Goal: Entertainment & Leisure: Consume media (video, audio)

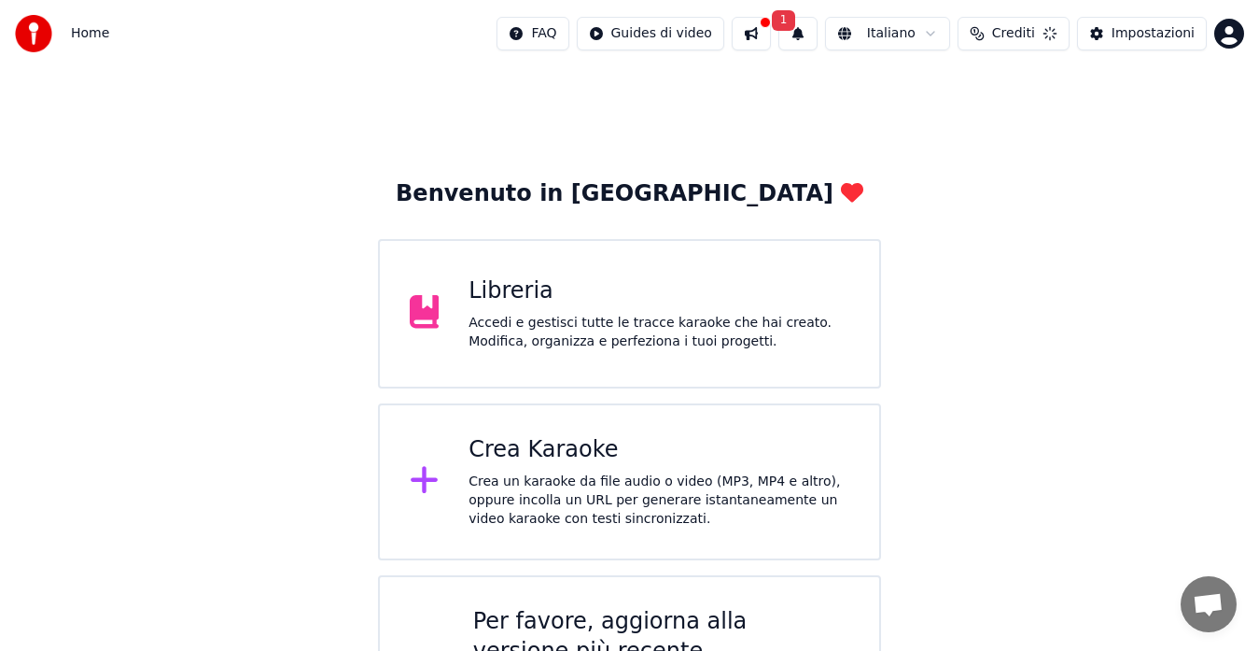
click at [1111, 40] on button "Impostazioni" at bounding box center [1142, 34] width 130 height 34
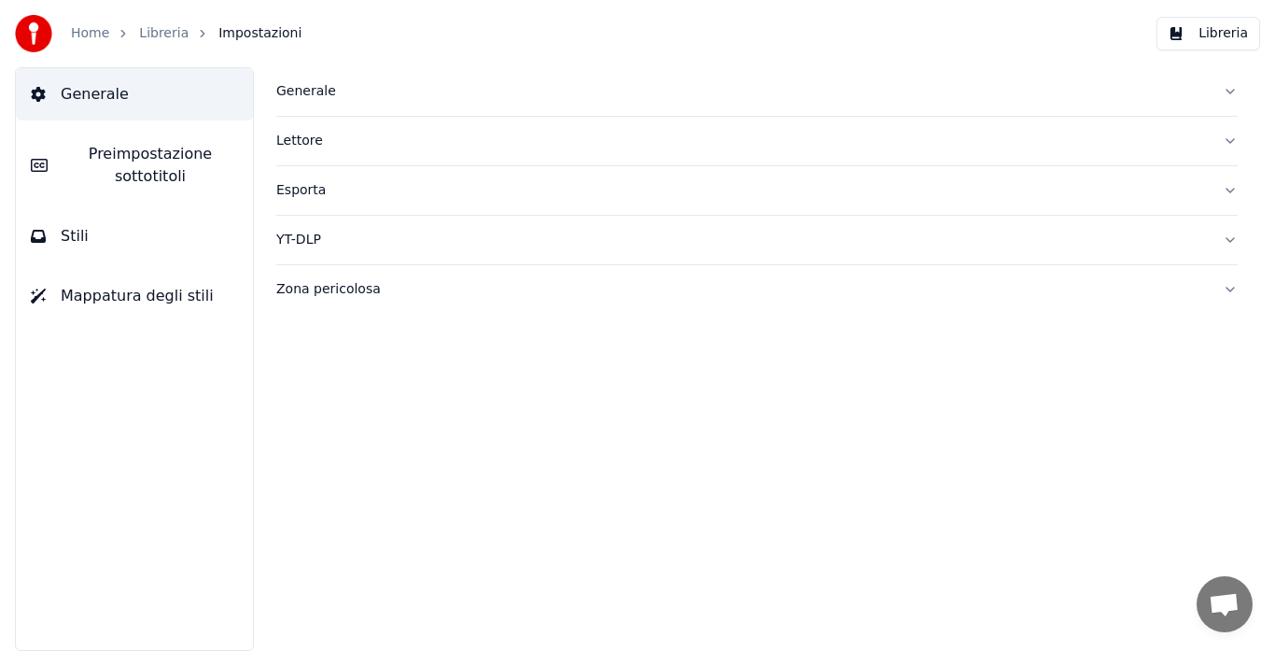
click at [38, 35] on img at bounding box center [33, 33] width 37 height 37
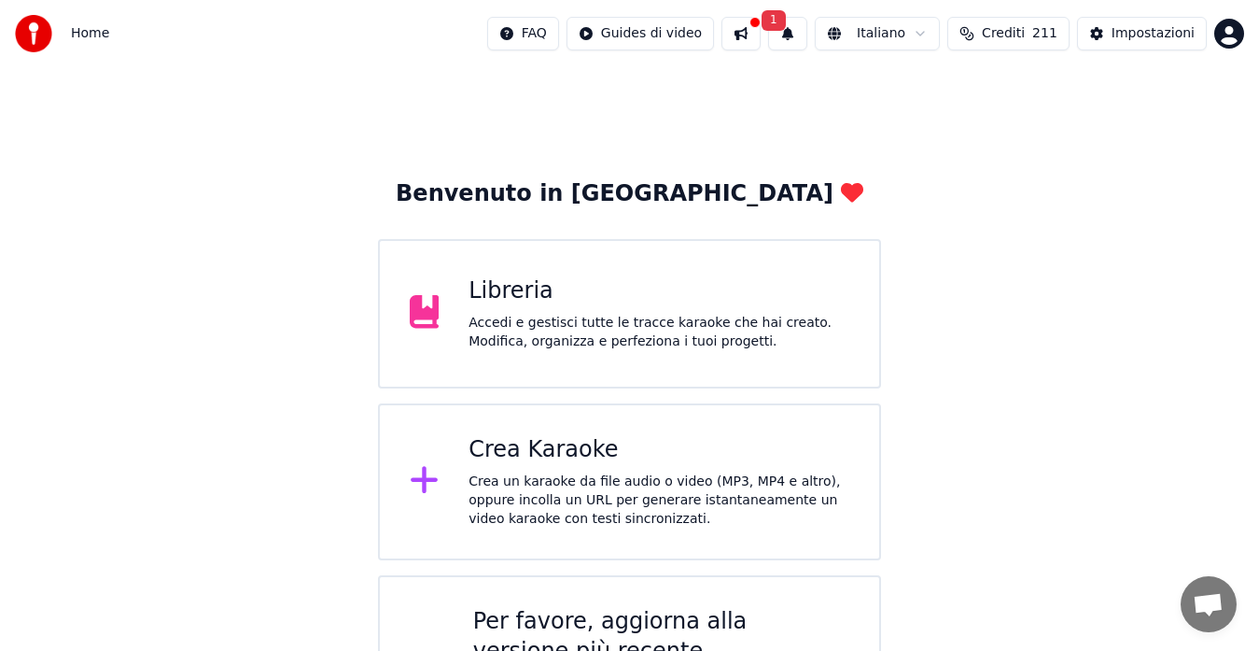
click at [785, 25] on button "1" at bounding box center [787, 34] width 39 height 34
click at [777, 35] on button "1" at bounding box center [787, 34] width 39 height 34
click at [784, 41] on button "1" at bounding box center [787, 34] width 39 height 34
click at [602, 274] on div "Libreria Accedi e gestisci tutte le tracce karaoke che hai creato. Modifica, or…" at bounding box center [630, 313] width 504 height 149
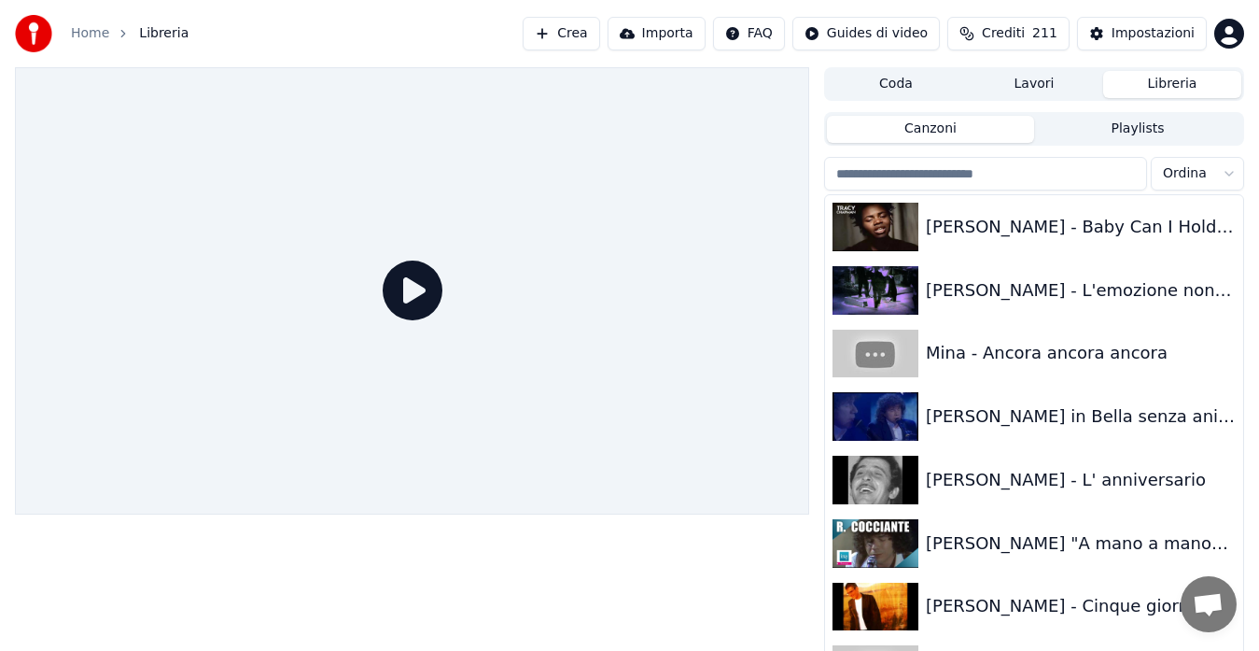
click at [998, 174] on input "search" at bounding box center [985, 174] width 323 height 34
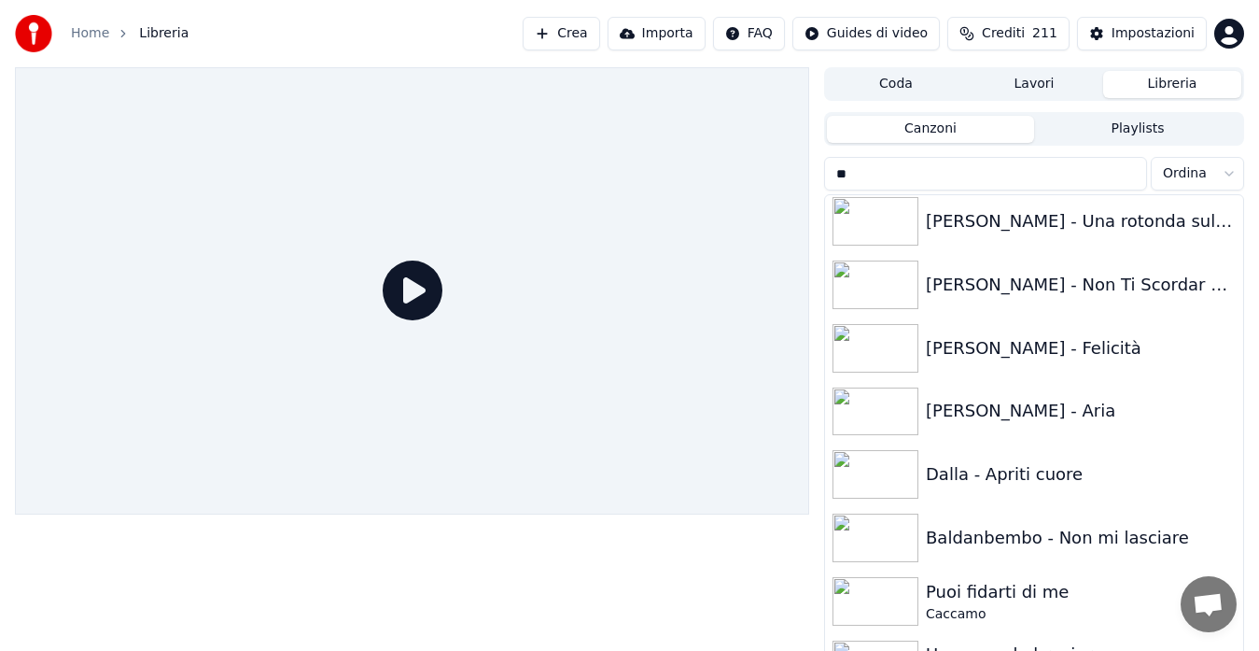
scroll to position [840, 0]
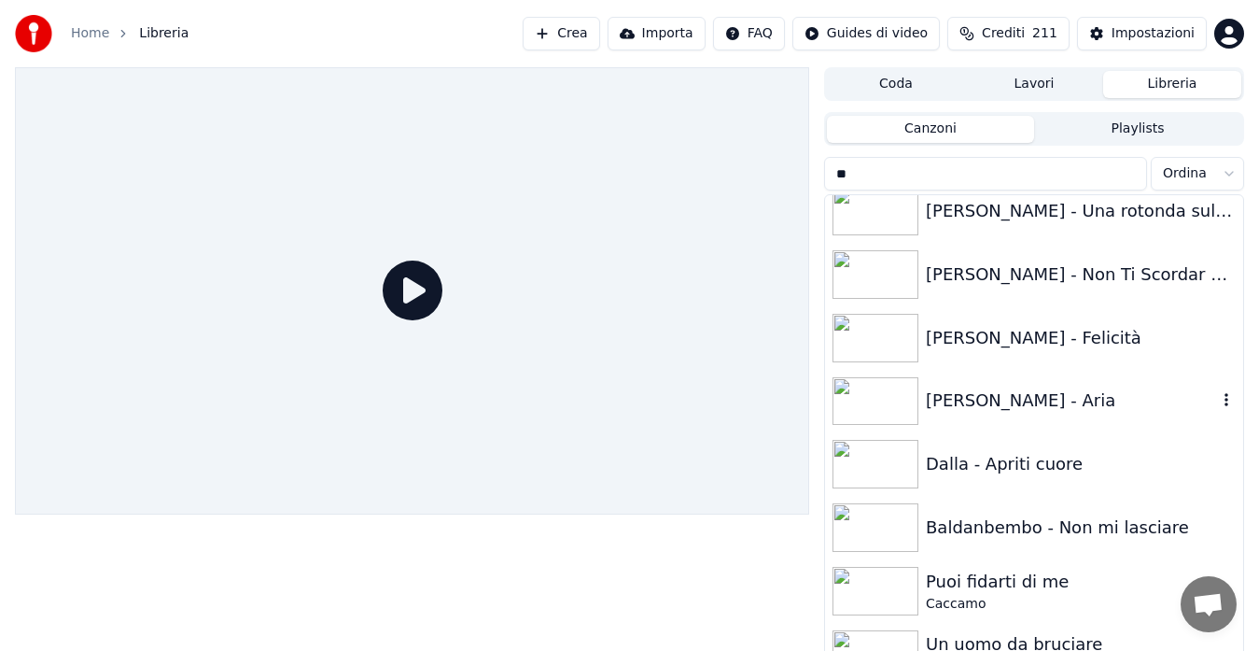
click at [1055, 403] on div "[PERSON_NAME] - Aria" at bounding box center [1071, 400] width 291 height 26
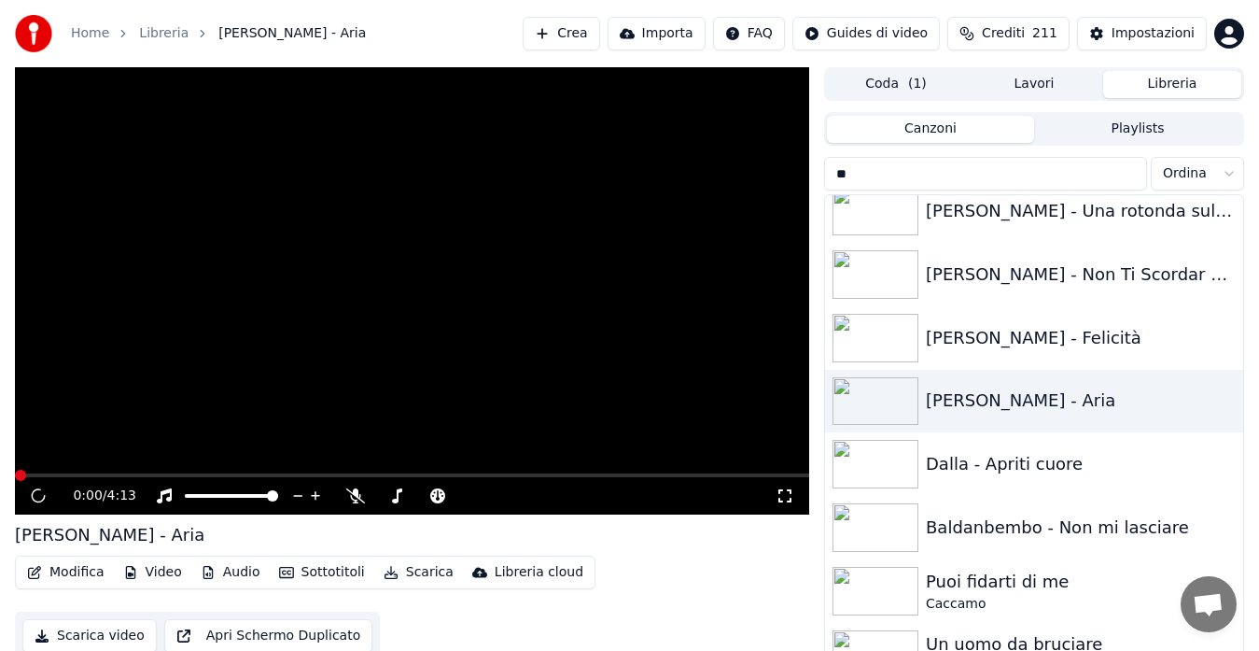
drag, startPoint x: 790, startPoint y: 497, endPoint x: 713, endPoint y: 510, distance: 78.6
click at [790, 496] on icon at bounding box center [785, 495] width 19 height 15
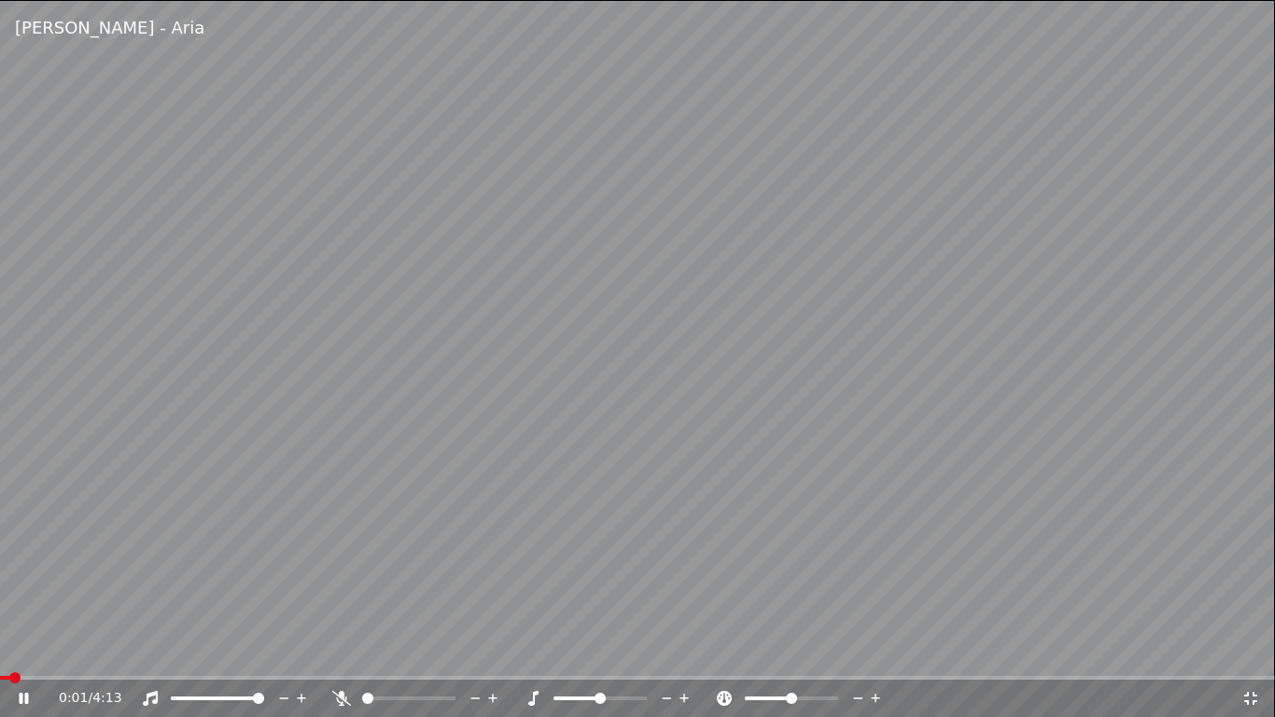
click at [343, 650] on icon at bounding box center [341, 698] width 19 height 15
click at [336, 650] on icon at bounding box center [341, 698] width 19 height 15
click at [339, 650] on icon at bounding box center [341, 698] width 19 height 15
drag, startPoint x: 350, startPoint y: 683, endPoint x: 350, endPoint y: 696, distance: 13.1
click at [361, 650] on div "1:18 / 4:13" at bounding box center [637, 697] width 1275 height 37
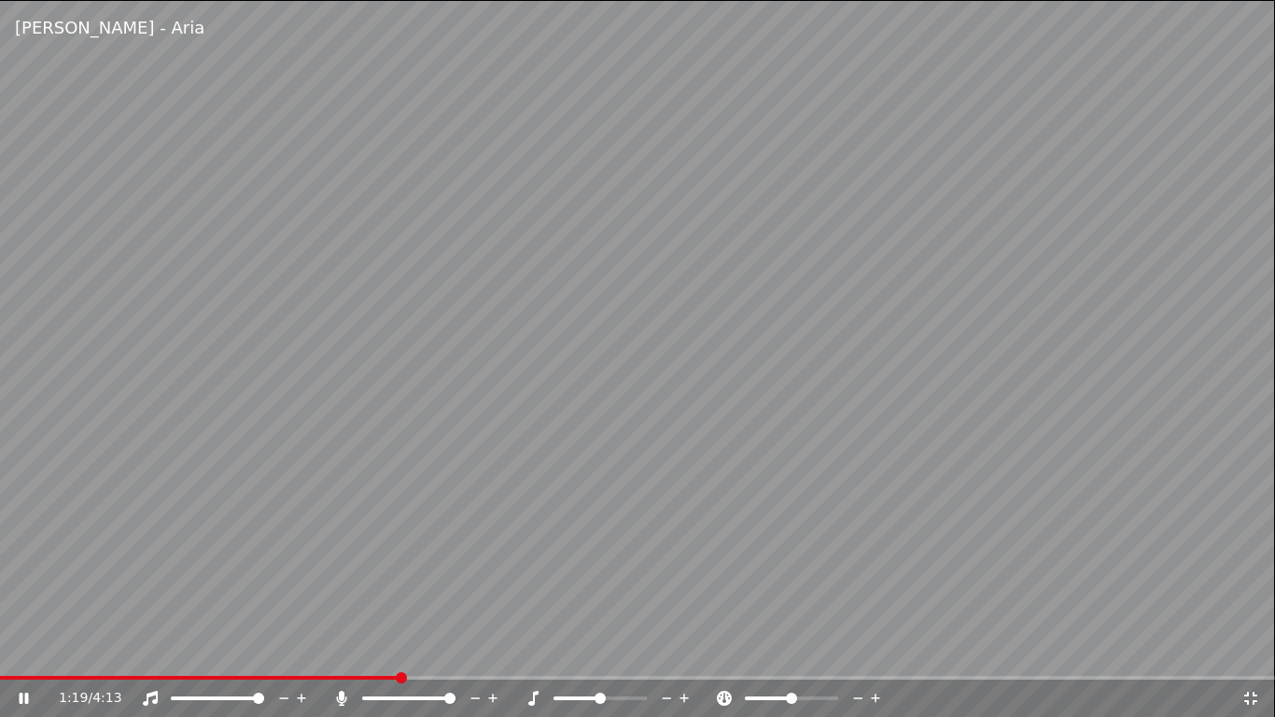
click at [345, 650] on icon at bounding box center [342, 698] width 10 height 15
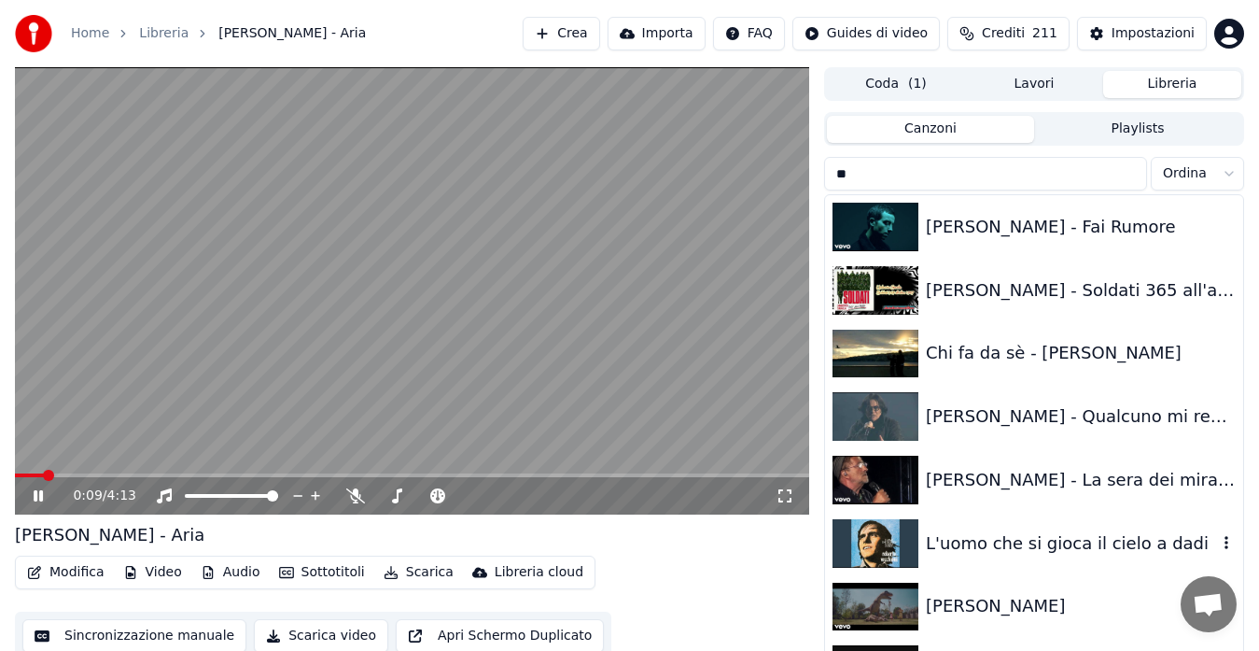
scroll to position [32, 0]
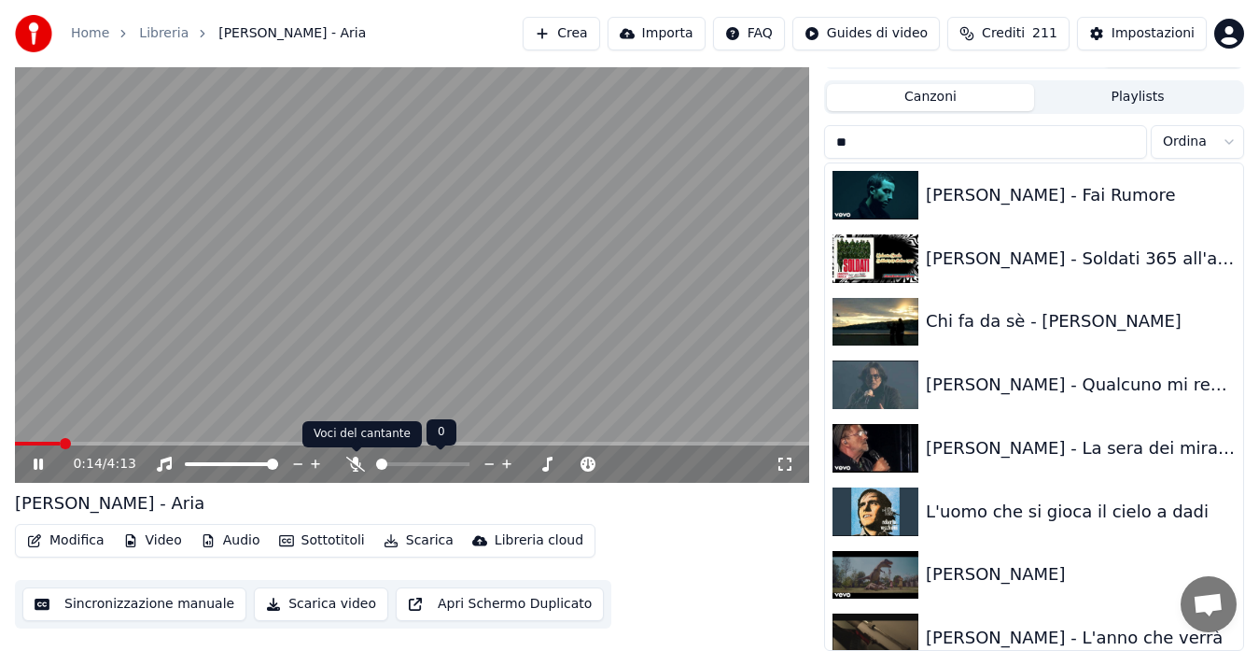
click at [355, 466] on icon at bounding box center [355, 463] width 19 height 15
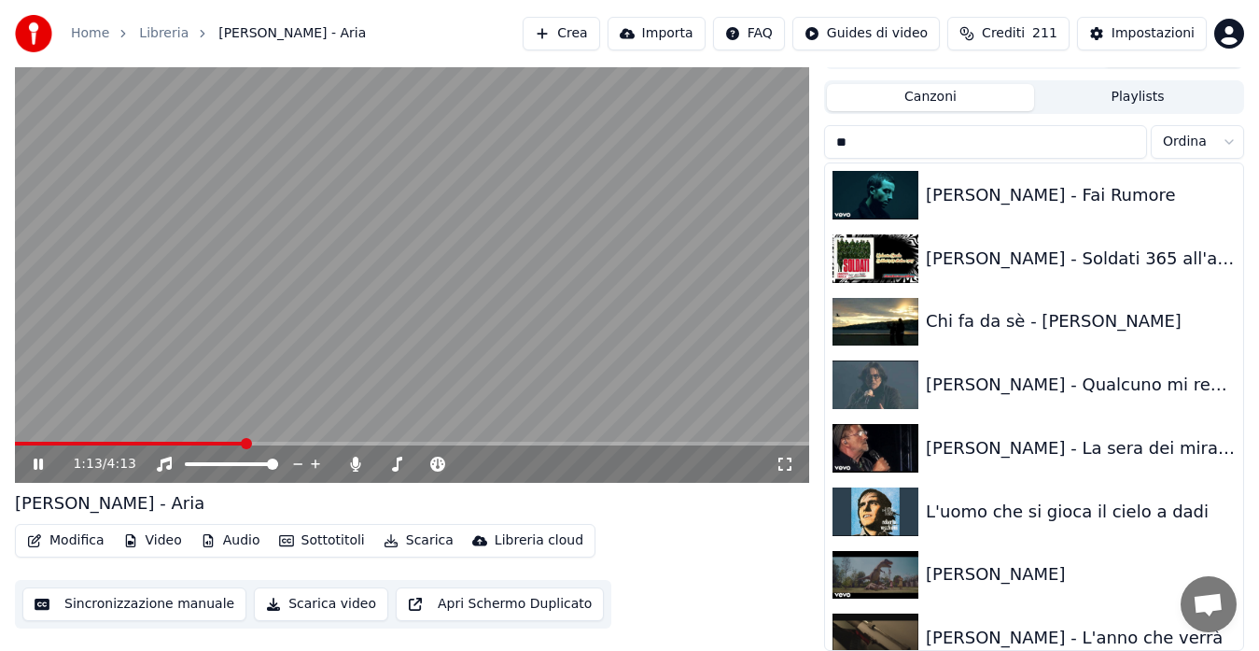
click at [921, 138] on input "**" at bounding box center [985, 142] width 323 height 34
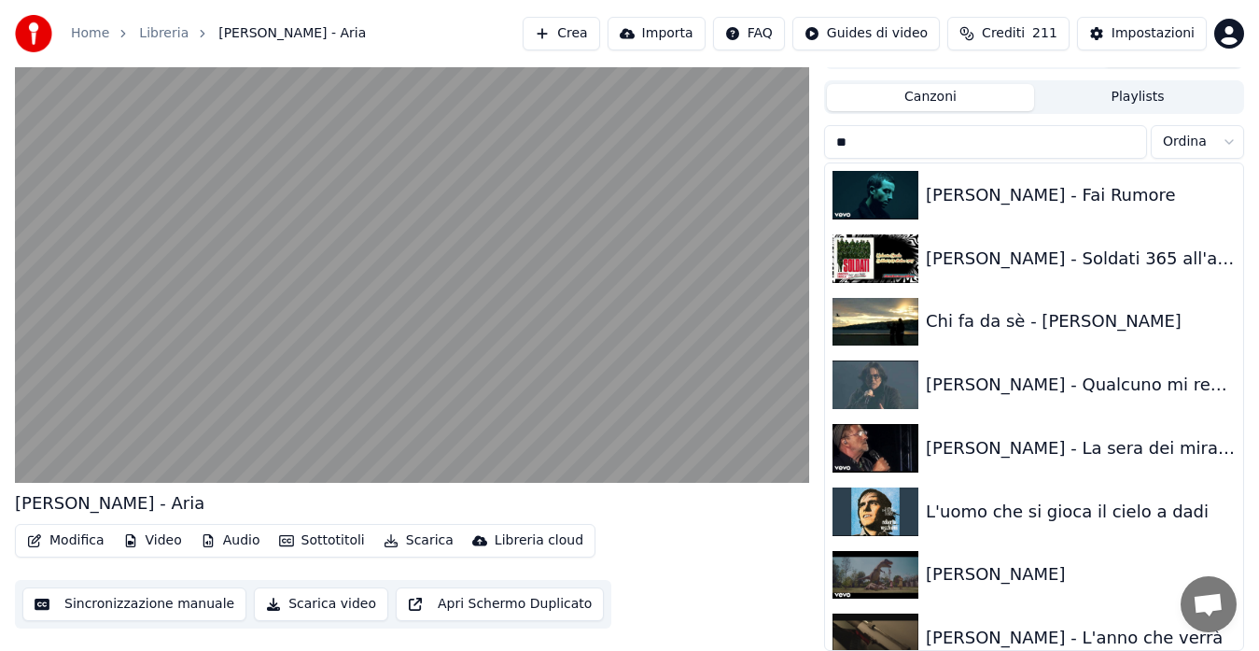
type input "*"
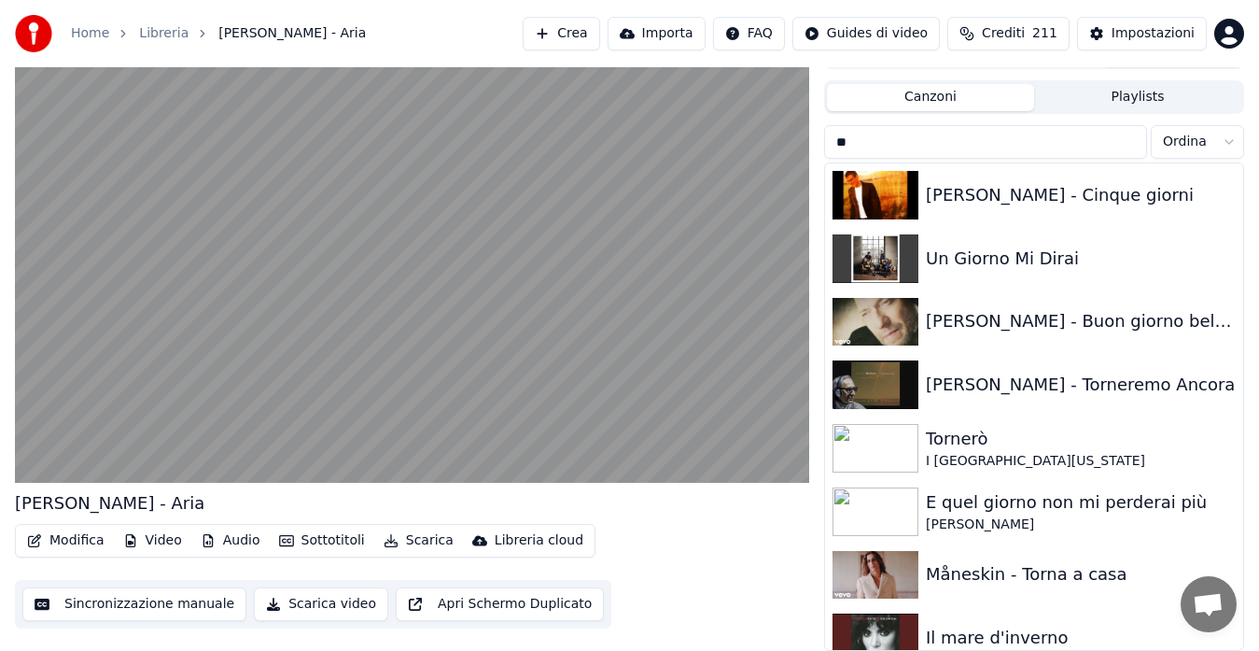
type input "*"
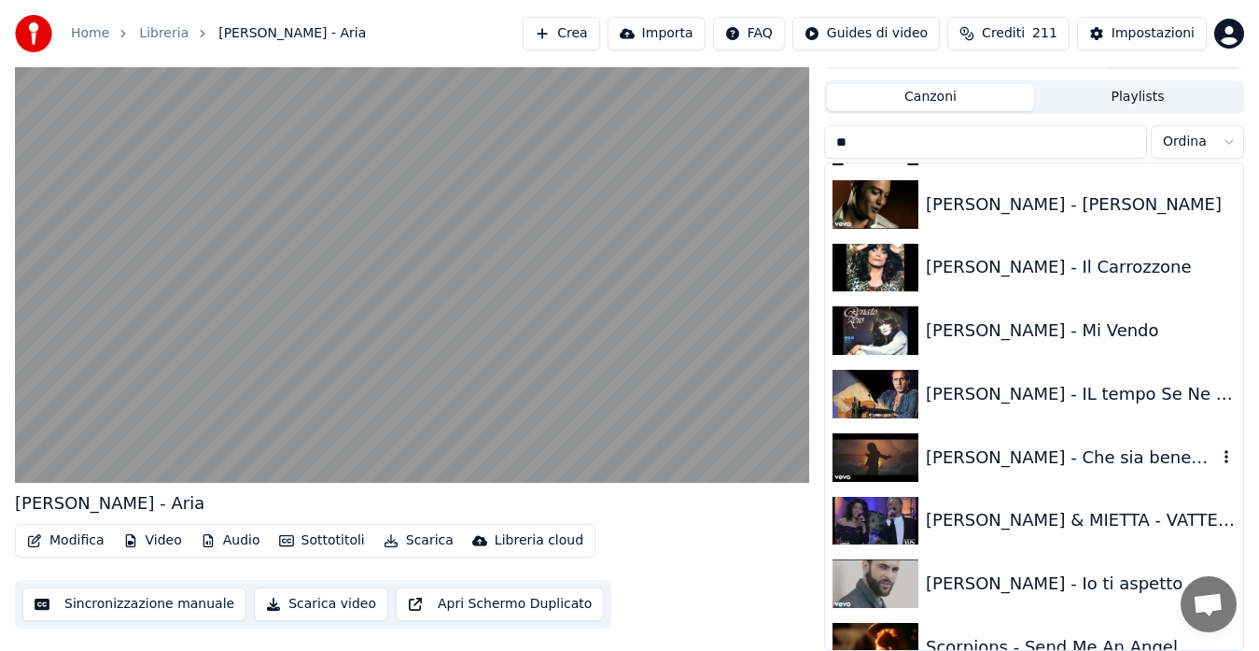
scroll to position [653, 0]
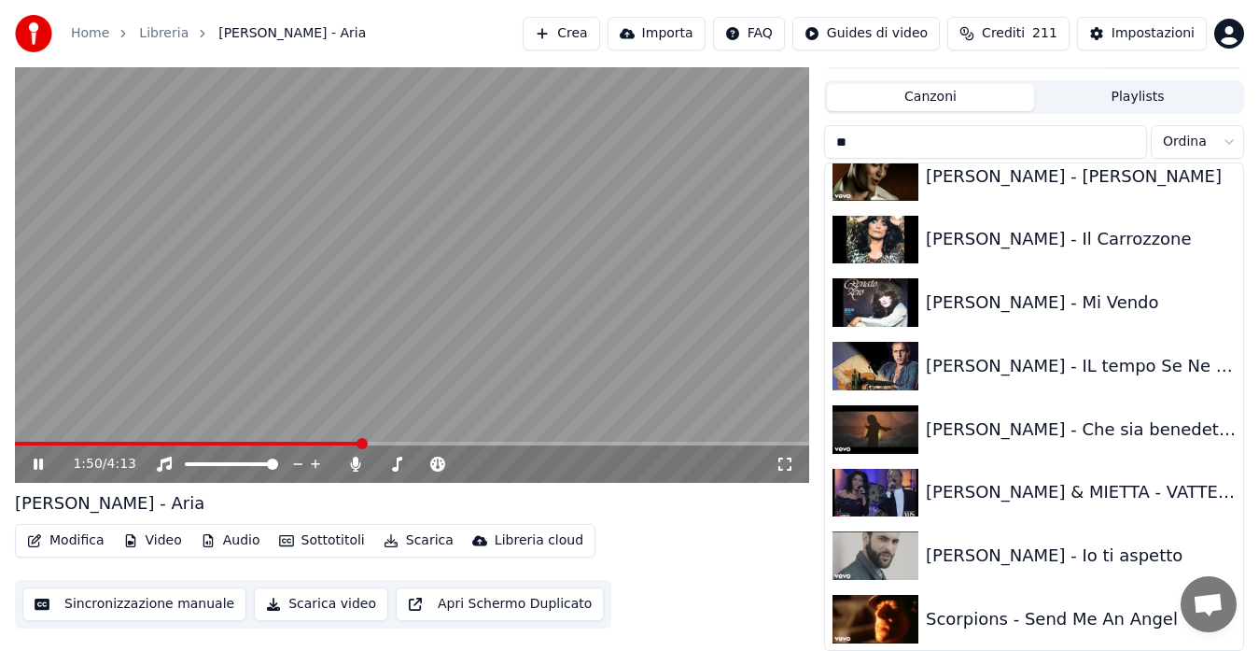
click at [325, 331] on video at bounding box center [412, 258] width 794 height 447
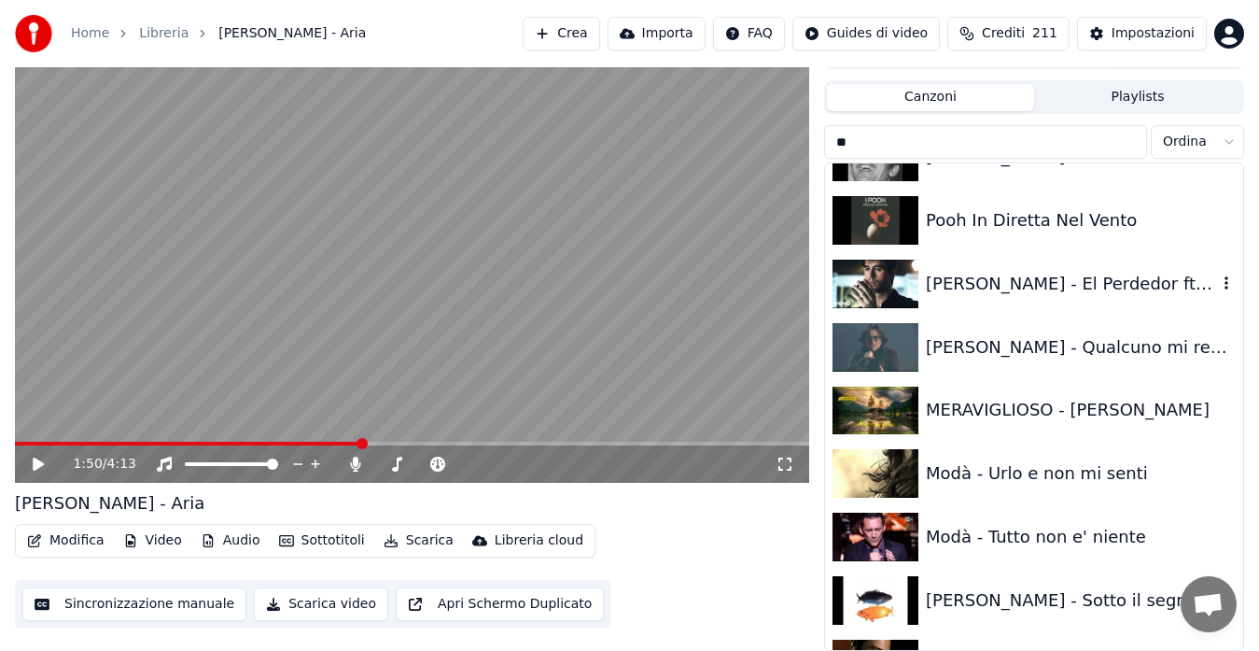
scroll to position [0, 0]
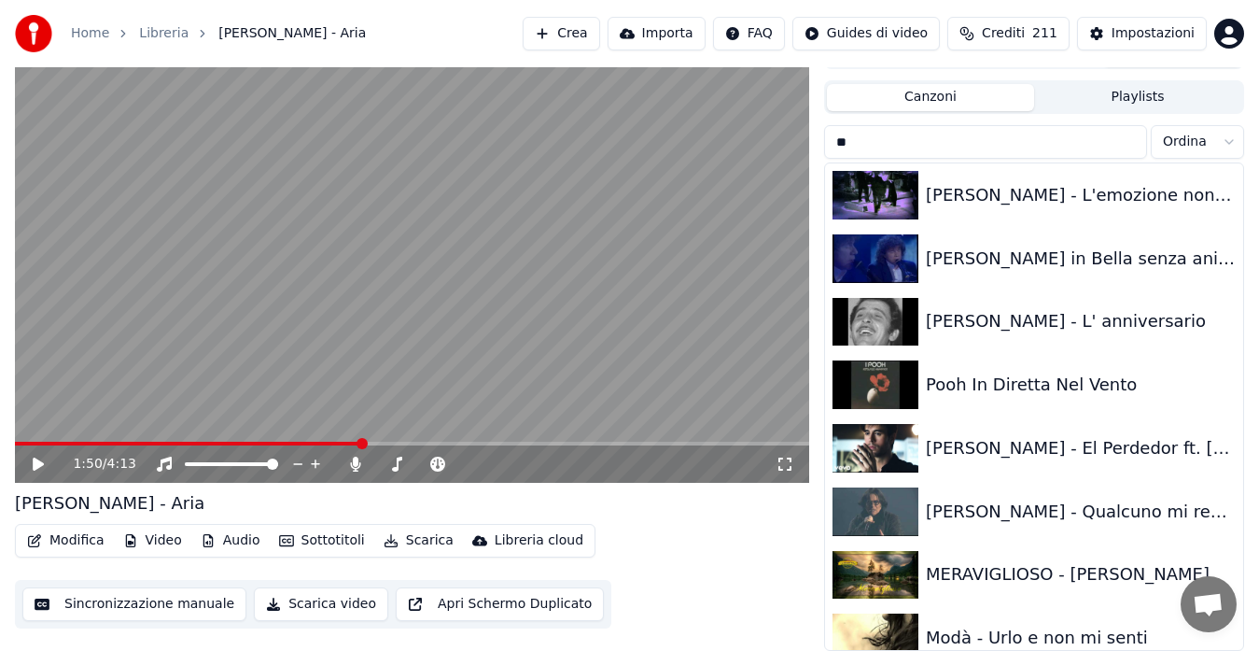
click at [893, 146] on input "**" at bounding box center [985, 142] width 323 height 34
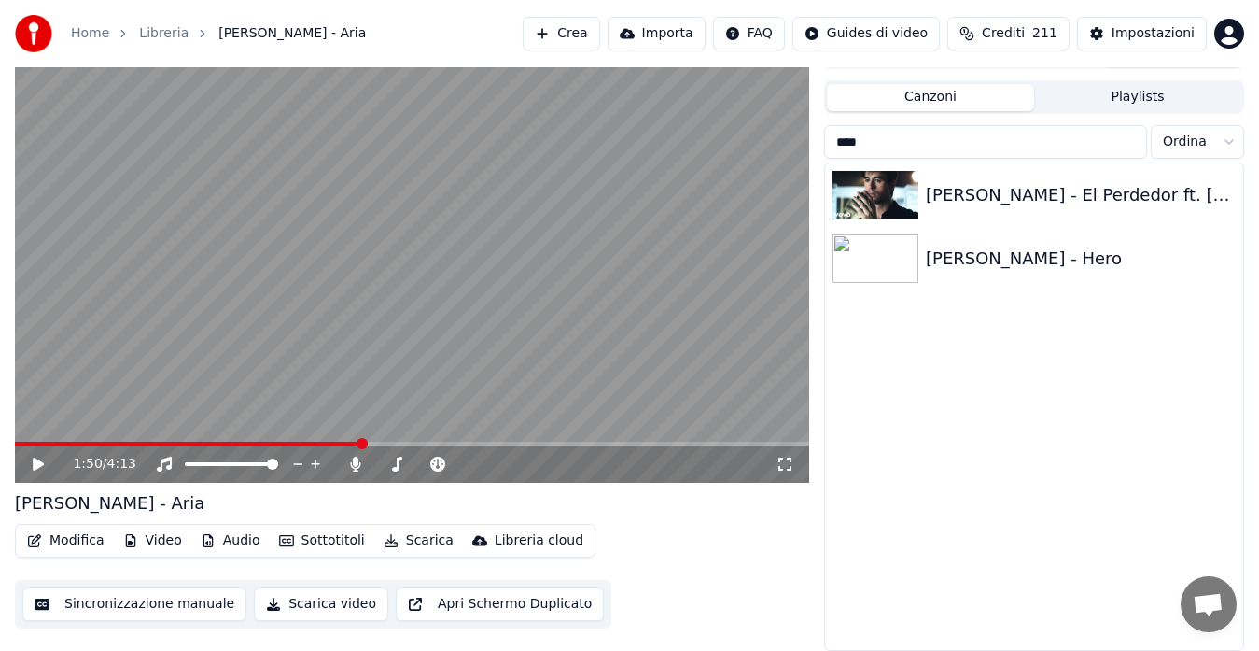
drag, startPoint x: 896, startPoint y: 139, endPoint x: 878, endPoint y: 139, distance: 17.7
click at [878, 139] on input "****" at bounding box center [985, 142] width 323 height 34
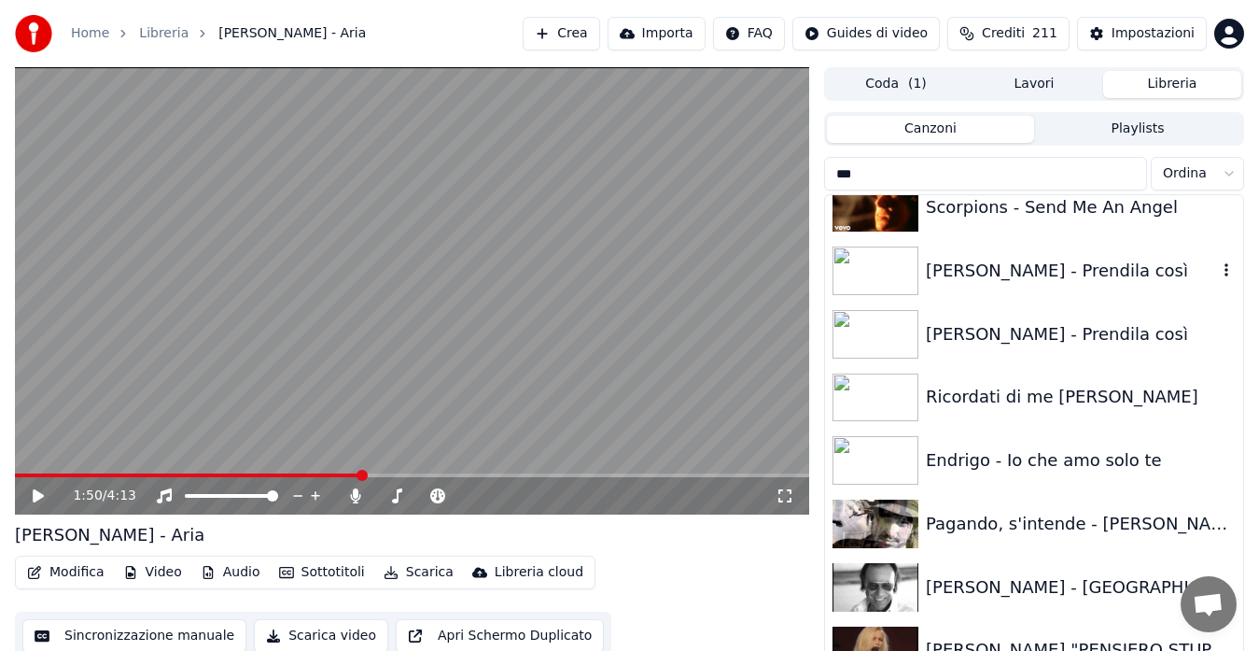
scroll to position [32, 0]
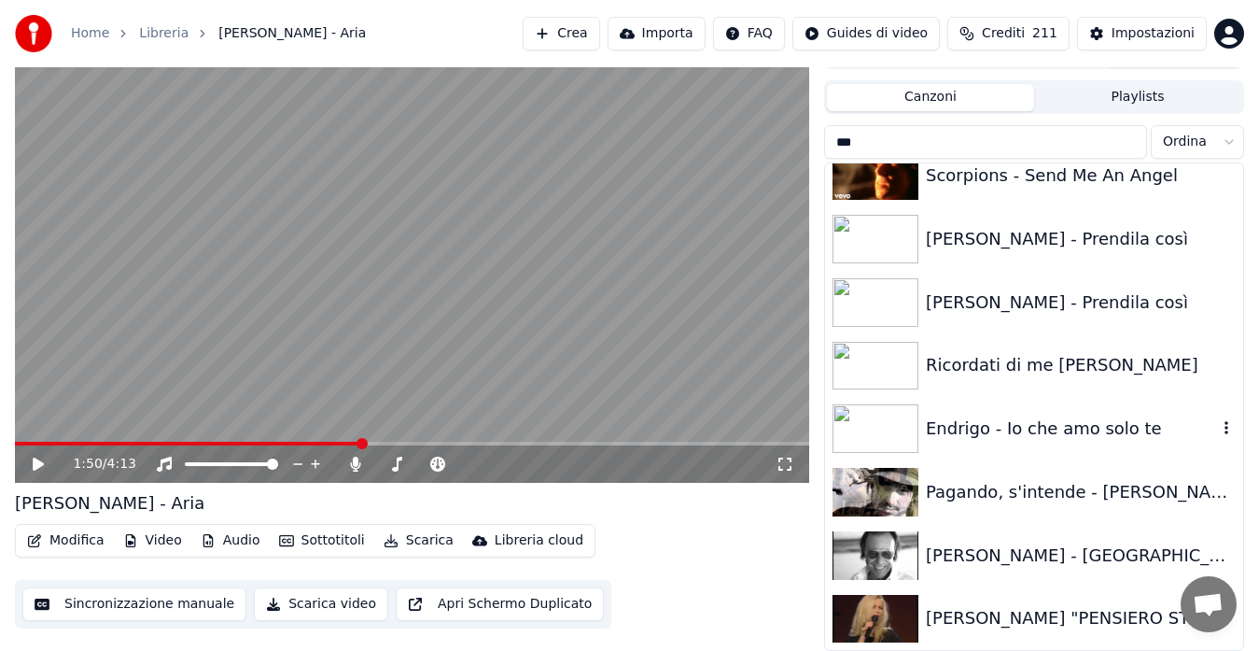
type input "***"
click at [1053, 435] on div "Endrigo - Io che amo solo te" at bounding box center [1071, 428] width 291 height 26
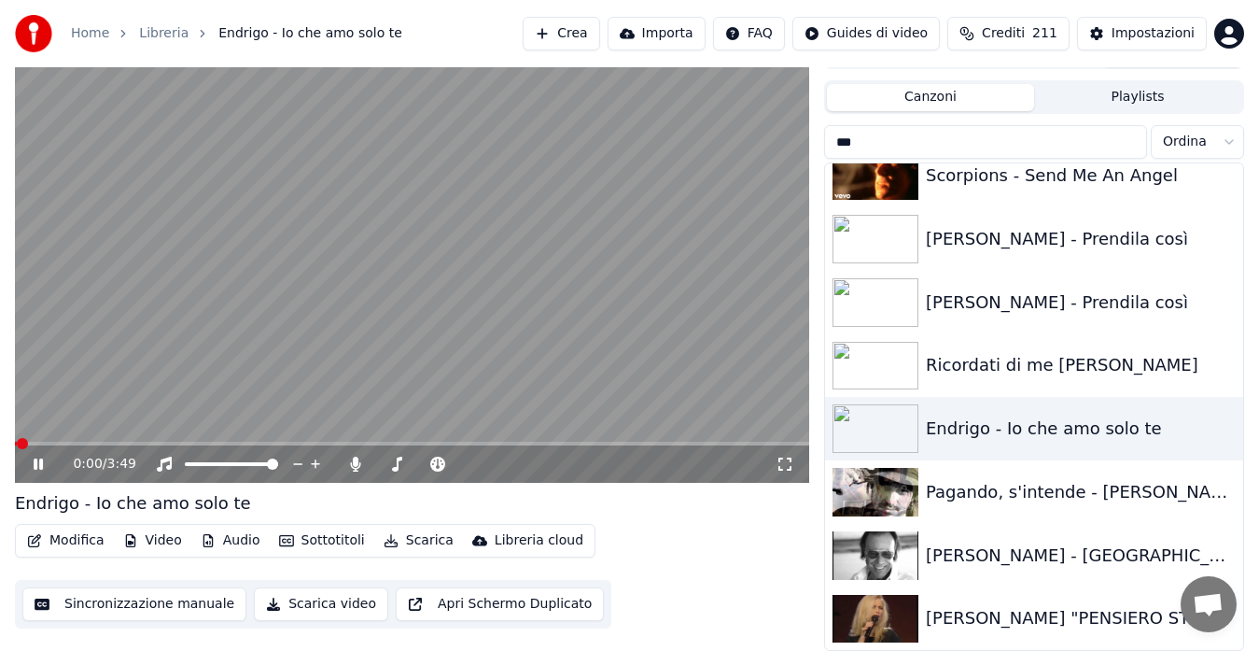
click at [784, 467] on icon at bounding box center [785, 463] width 19 height 15
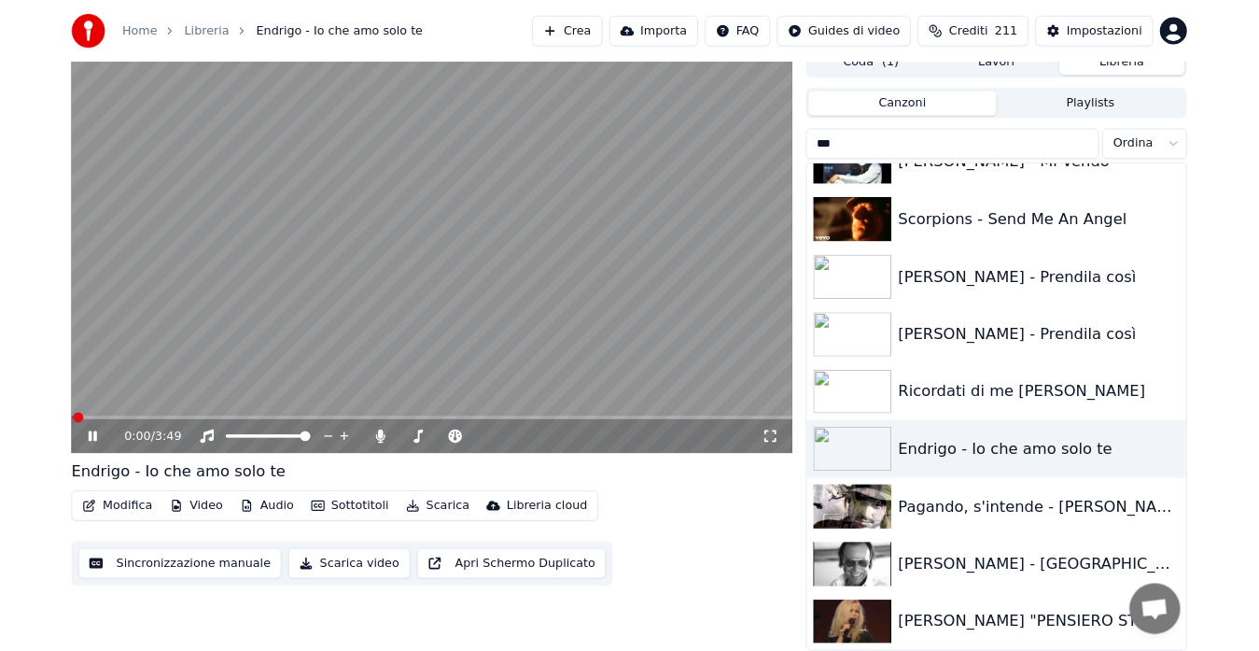
scroll to position [160, 0]
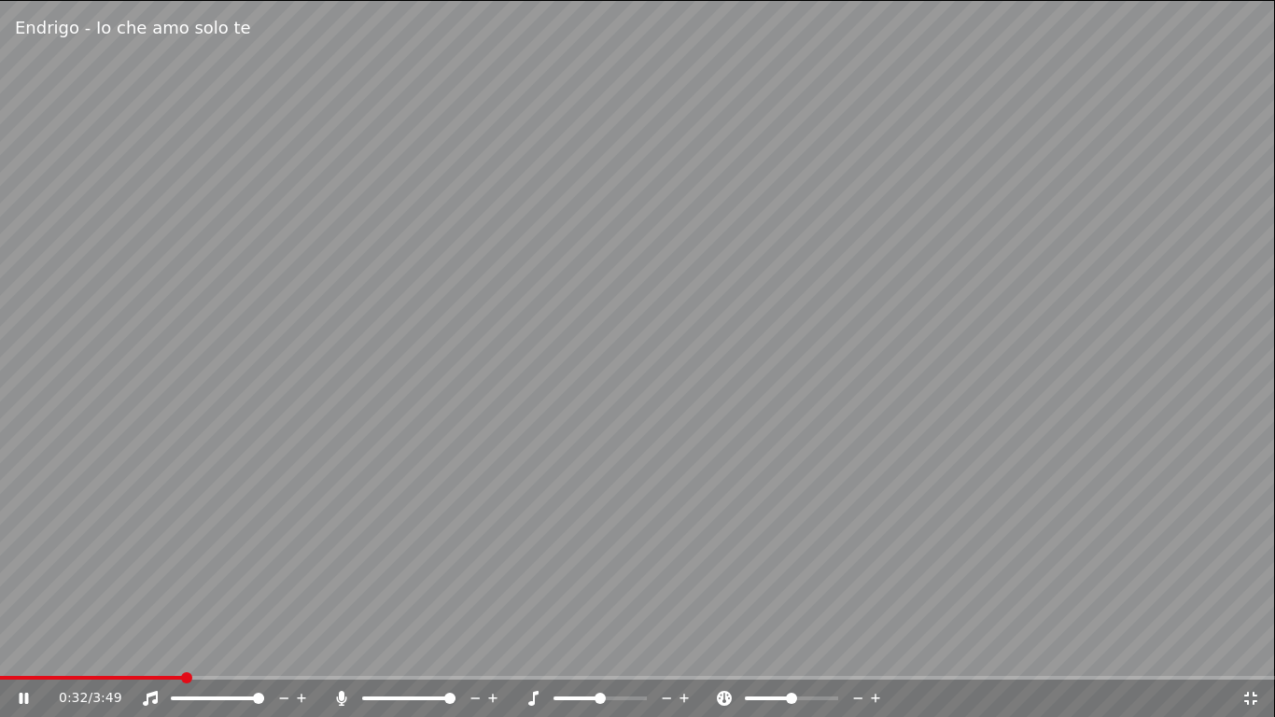
drag, startPoint x: 3, startPoint y: 185, endPoint x: 8, endPoint y: 176, distance: 10.1
click at [3, 181] on video at bounding box center [637, 358] width 1275 height 717
click at [345, 650] on icon at bounding box center [341, 698] width 19 height 15
click at [154, 650] on icon at bounding box center [150, 698] width 19 height 15
click at [385, 528] on video at bounding box center [637, 358] width 1275 height 717
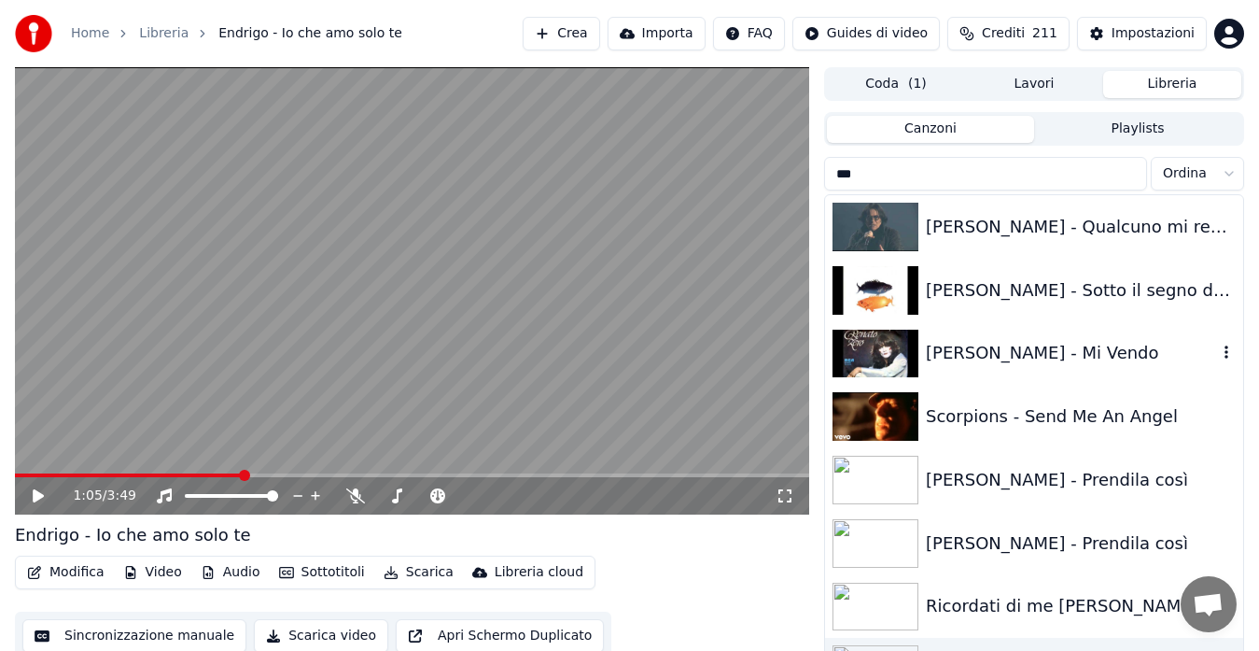
scroll to position [209, 0]
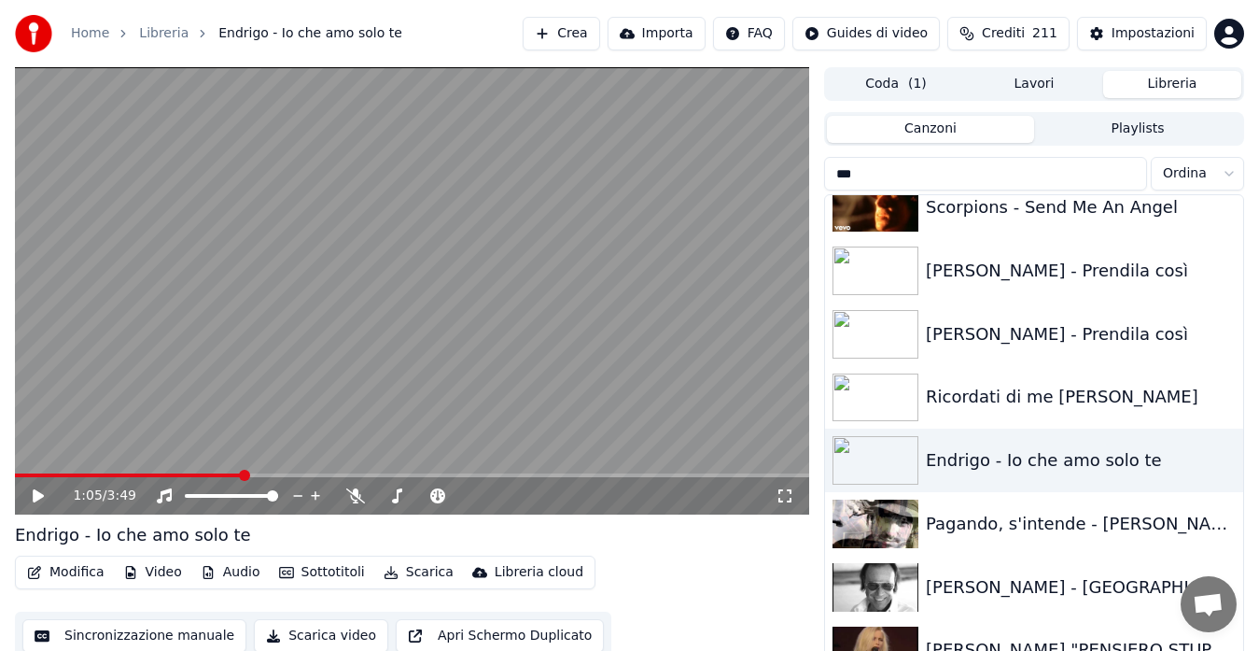
click at [1123, 171] on input "***" at bounding box center [985, 174] width 323 height 34
